Goal: Check status

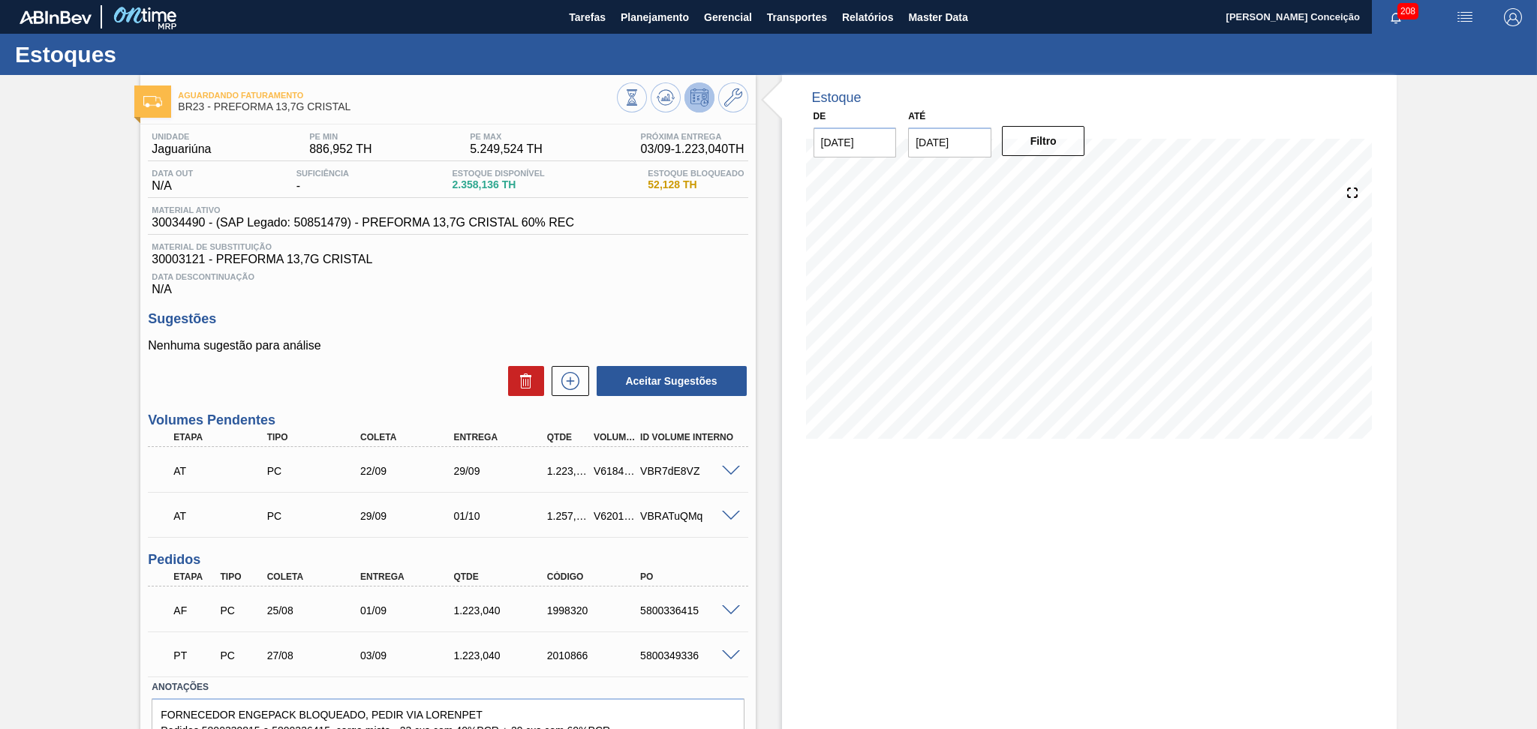
click at [598, 302] on div "Unidade Jaguariúna PE MIN 886,952 TH PE MAX 5.249,524 TH Próxima Entrega 03/09 …" at bounding box center [447, 459] width 615 height 668
click at [645, 203] on div "Unidade Jaguariúna PE MIN 886,952 TH PE MAX 5.249,524 TH Próxima Entrega 03/09 …" at bounding box center [448, 214] width 600 height 164
click at [491, 311] on h3 "Sugestões" at bounding box center [448, 319] width 600 height 16
click at [56, 205] on div "Aguardando Faturamento BR23 - PREFORMA 13,7G CRISTAL Unidade Jaguariúna PE MIN …" at bounding box center [768, 437] width 1537 height 725
click at [768, 248] on div "Estoque De [DATE] Até [DATE] Filtro 02/10 Projeção de Estoque 4,730.248 [DOMAIN…" at bounding box center [1076, 437] width 641 height 725
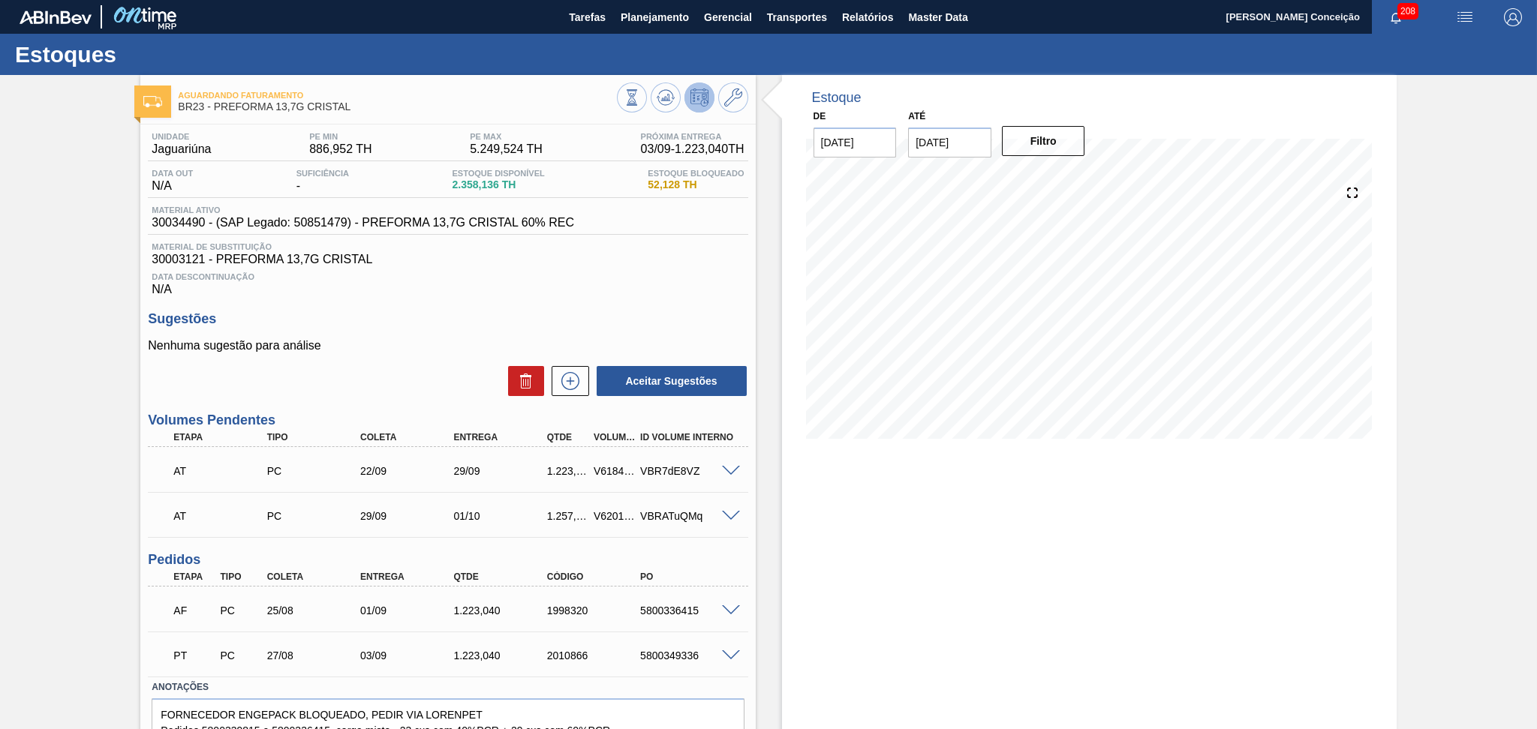
click at [443, 301] on div "Unidade Jaguariúna PE MIN 886,952 TH PE MAX 5.249,524 TH Próxima Entrega 03/09 …" at bounding box center [447, 459] width 615 height 668
click at [479, 309] on div "Unidade Jaguariúna PE MIN 886,952 TH PE MAX 5.249,524 TH Próxima Entrega 03/09 …" at bounding box center [447, 459] width 615 height 668
